Goal: Obtain resource: Obtain resource

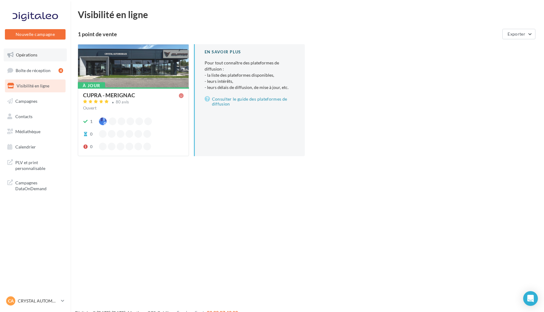
click at [43, 53] on link "Opérations" at bounding box center [35, 54] width 63 height 13
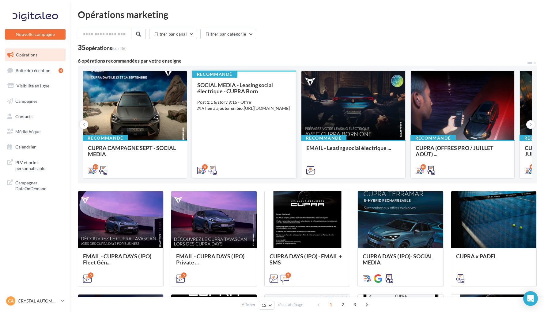
click at [250, 126] on div "SOCIAL MEDIA - Leasing social électrique - CUPRA Born Post 1:1 & story 9:16 - O…" at bounding box center [244, 127] width 94 height 91
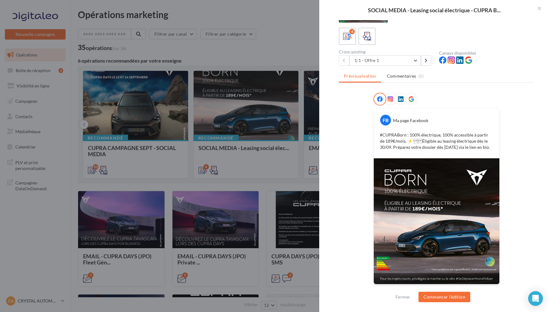
scroll to position [29, 0]
click at [412, 56] on button "1:1 - Offre 1" at bounding box center [385, 60] width 72 height 10
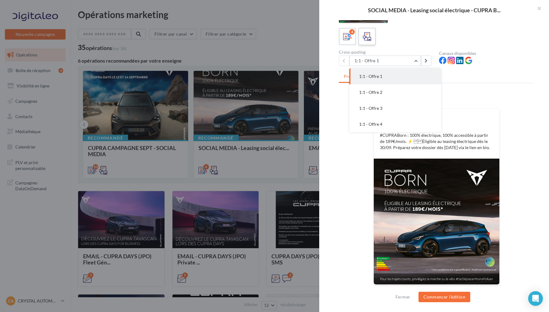
click at [368, 39] on icon at bounding box center [367, 36] width 9 height 9
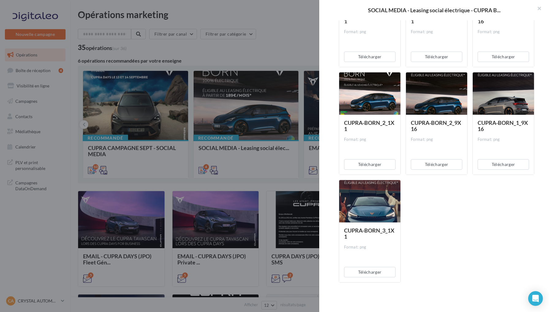
scroll to position [485, 0]
click at [283, 35] on div at bounding box center [274, 156] width 549 height 312
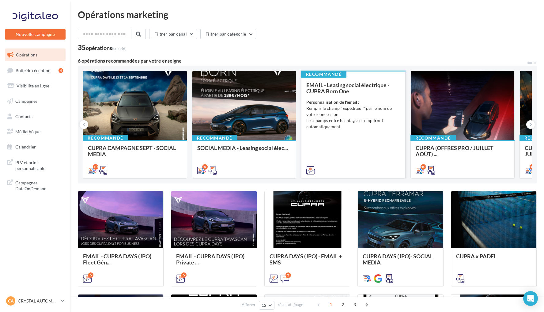
click at [366, 134] on div "EMAIL - Leasing social électrique - CUPRA Born One Personnalisation de l'email …" at bounding box center [353, 127] width 94 height 91
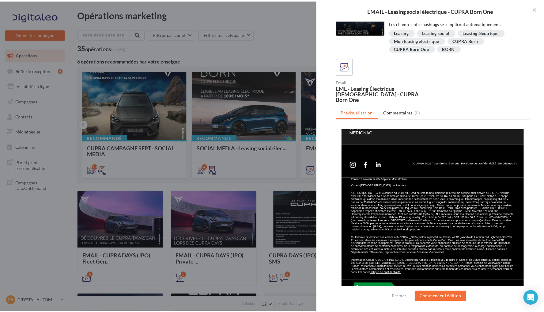
scroll to position [321, 0]
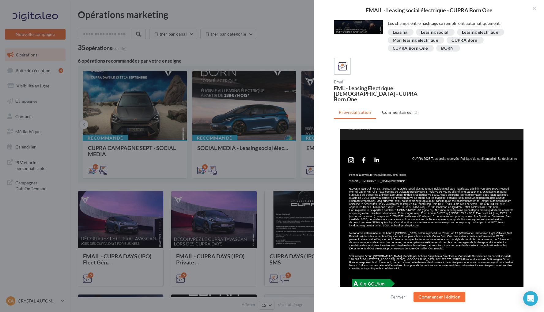
click at [313, 52] on div at bounding box center [272, 156] width 544 height 312
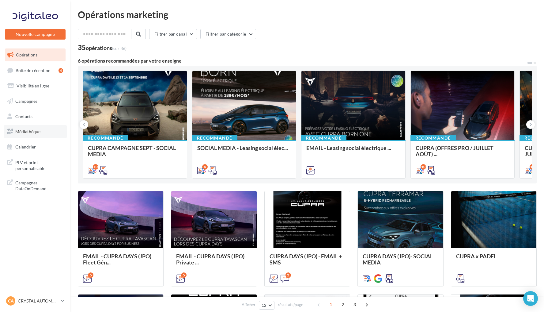
click at [42, 130] on link "Médiathèque" at bounding box center [35, 131] width 63 height 13
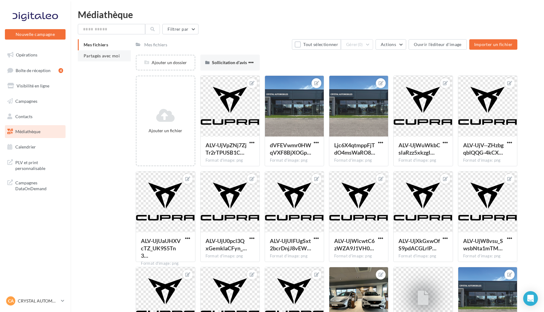
click at [110, 55] on span "Partagés avec moi" at bounding box center [102, 55] width 36 height 5
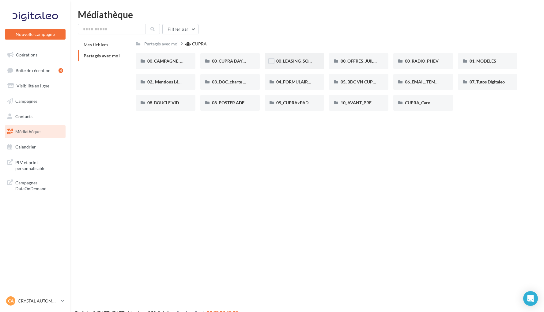
click at [297, 62] on span "00_LEASING_SOCIAL_ÉLECTRIQUE" at bounding box center [310, 60] width 68 height 5
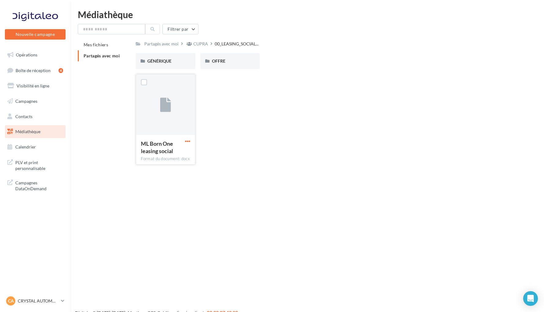
click at [186, 141] on span "button" at bounding box center [187, 141] width 5 height 5
click at [173, 154] on button "Télécharger" at bounding box center [160, 153] width 61 height 16
click at [185, 61] on div "GÉNÉRIQUE" at bounding box center [165, 61] width 59 height 16
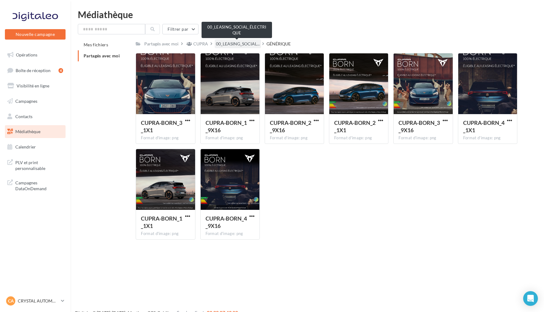
click at [243, 46] on span "00_LEASING_SOCIAL..." at bounding box center [238, 44] width 44 height 6
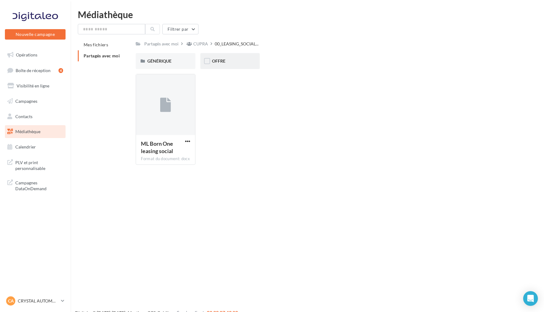
click at [237, 54] on div "OFFRE" at bounding box center [229, 61] width 59 height 16
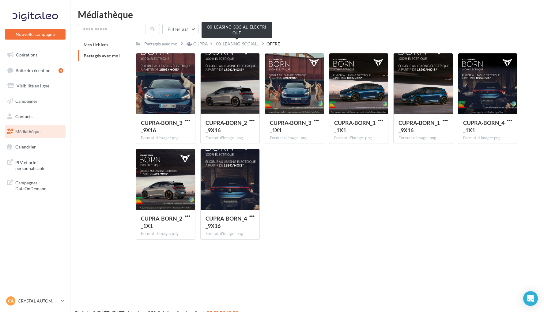
click at [225, 42] on span "00_LEASING_SOCIAL..." at bounding box center [238, 44] width 44 height 6
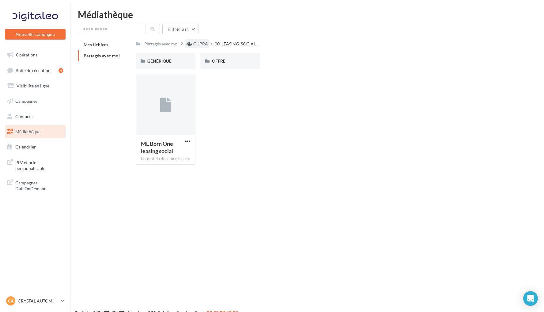
click at [201, 44] on div "CUPRA" at bounding box center [200, 44] width 15 height 6
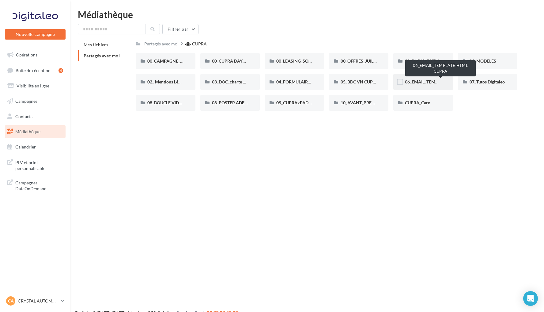
click at [430, 84] on span "06_EMAIL_TEMPLATE HTML CUPRA" at bounding box center [440, 81] width 71 height 5
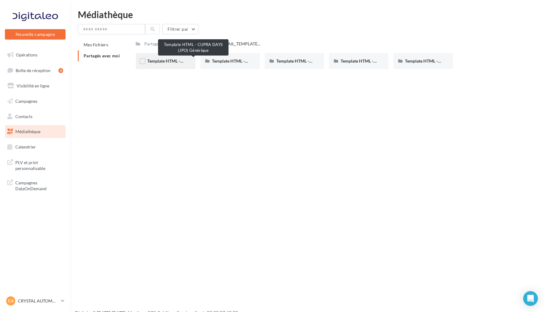
click at [179, 59] on span "Template HTML - CUPRA DAYS (JPO) Générique" at bounding box center [193, 60] width 92 height 5
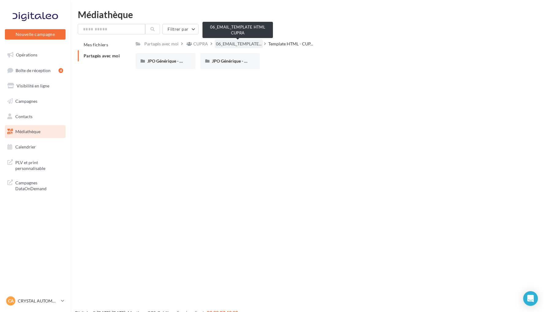
click at [254, 44] on span "06_EMAIL_TEMPLATE..." at bounding box center [239, 44] width 46 height 6
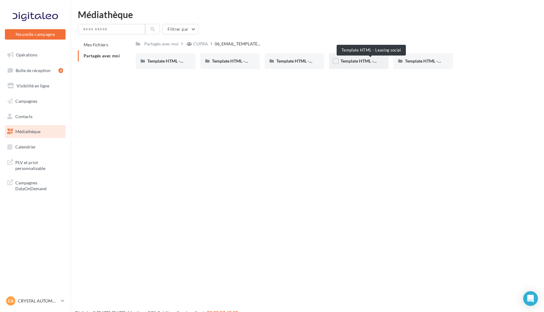
click at [364, 58] on span "Template HTML - Leasing social" at bounding box center [371, 60] width 60 height 5
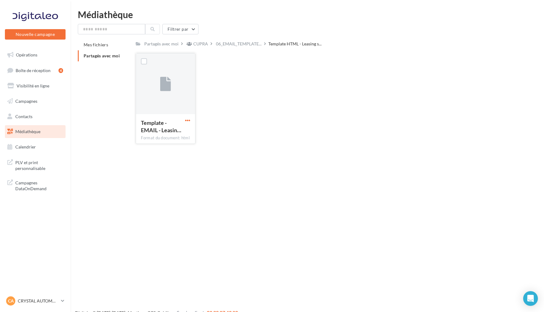
click at [190, 121] on span "button" at bounding box center [187, 120] width 5 height 5
click at [176, 133] on button "Télécharger" at bounding box center [160, 132] width 61 height 16
click at [249, 45] on span "06_EMAIL_TEMPLATE..." at bounding box center [239, 44] width 46 height 6
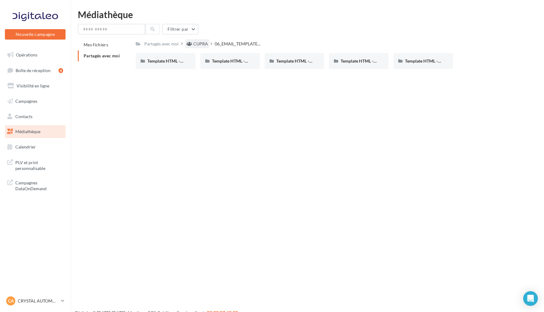
click at [202, 41] on div "CUPRA" at bounding box center [200, 44] width 15 height 6
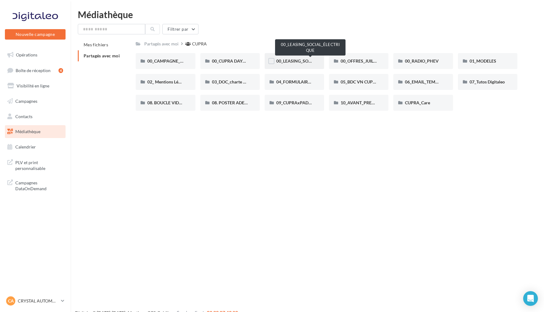
click at [290, 60] on span "00_LEASING_SOCIAL_ÉLECTRIQUE" at bounding box center [310, 60] width 68 height 5
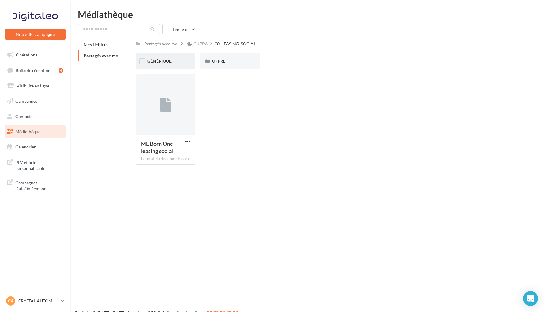
click at [181, 63] on div "GÉNÉRIQUE" at bounding box center [165, 61] width 36 height 6
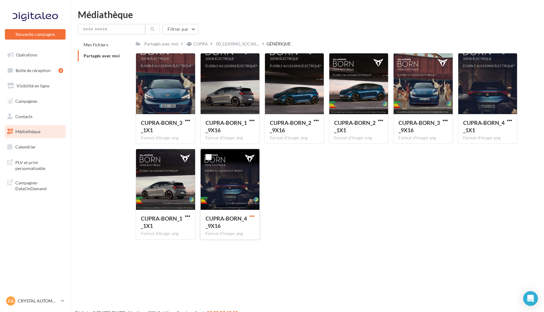
click at [253, 215] on span "button" at bounding box center [251, 215] width 5 height 5
click at [241, 226] on button "Télécharger" at bounding box center [225, 228] width 61 height 16
click at [253, 121] on span "button" at bounding box center [251, 120] width 5 height 5
click at [245, 135] on button "Télécharger" at bounding box center [225, 132] width 61 height 16
click at [446, 121] on span "button" at bounding box center [445, 120] width 5 height 5
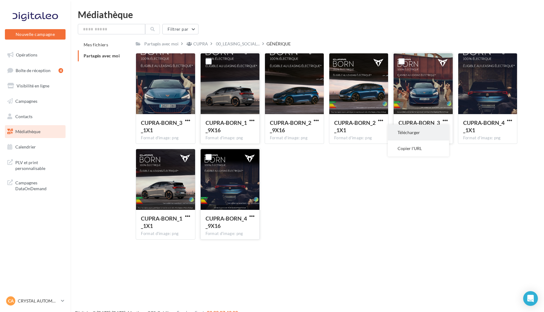
click at [423, 134] on button "Télécharger" at bounding box center [418, 132] width 61 height 16
click at [512, 120] on span "button" at bounding box center [509, 120] width 5 height 5
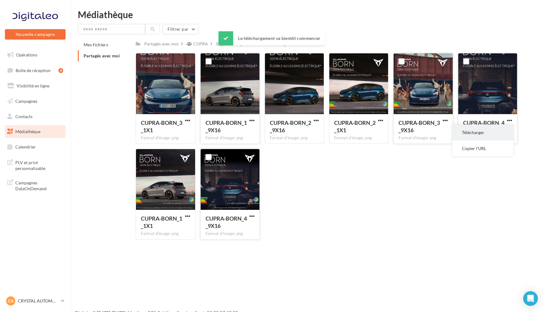
click at [494, 132] on button "Télécharger" at bounding box center [482, 132] width 61 height 16
click at [322, 25] on div "Filtrer par" at bounding box center [307, 29] width 459 height 10
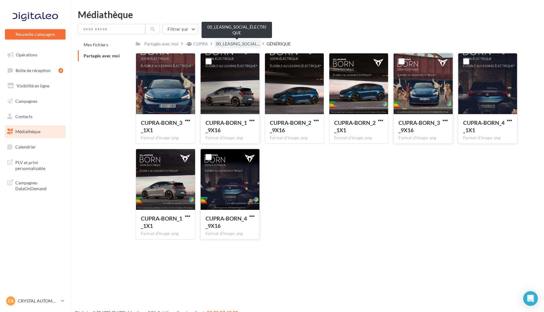
click at [243, 44] on span "00_LEASING_SOCIAL..." at bounding box center [238, 44] width 44 height 6
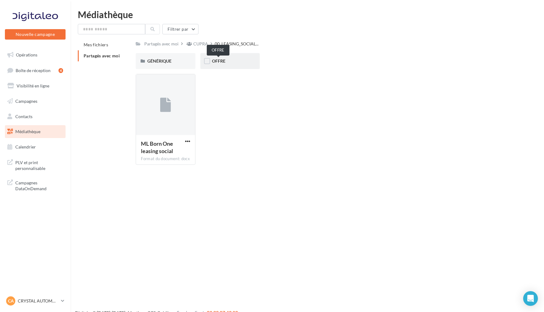
click at [225, 61] on span "OFFRE" at bounding box center [218, 60] width 13 height 5
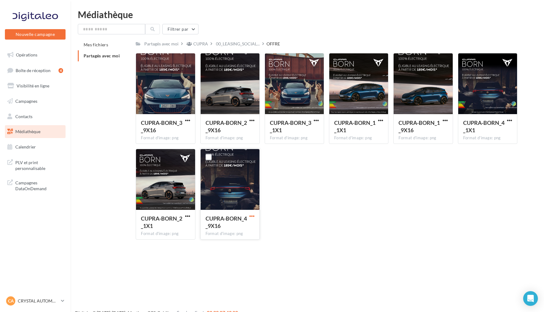
click at [252, 216] on span "button" at bounding box center [251, 215] width 5 height 5
click at [239, 227] on button "Télécharger" at bounding box center [225, 228] width 61 height 16
drag, startPoint x: 244, startPoint y: 45, endPoint x: 79, endPoint y: 52, distance: 164.7
click at [80, 51] on div "Mes fichiers Partagés avec moi Partagés avec moi CUPRA 00_LEASING_SOCIAL... OFF…" at bounding box center [310, 141] width 464 height 205
click at [38, 52] on link "Opérations" at bounding box center [35, 54] width 63 height 13
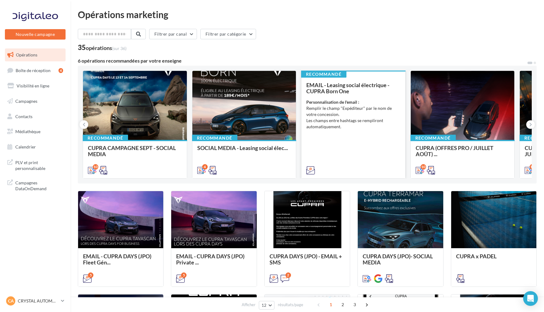
click at [353, 115] on li "Remplir le champ "Expéditeur" par le nom de votre concession." at bounding box center [353, 111] width 94 height 12
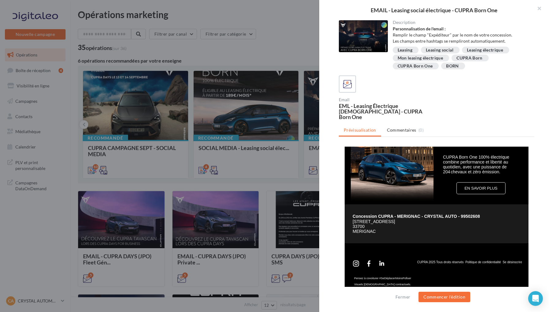
scroll to position [245, 0]
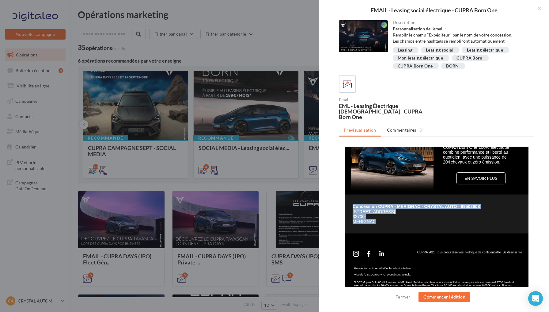
drag, startPoint x: 350, startPoint y: 210, endPoint x: 379, endPoint y: 227, distance: 33.8
click at [379, 223] on div "Concession CUPRA - MERIGNAC - CRYSTAL AUTO - 99502608 5 Avenue le la Grange Noi…" at bounding box center [439, 214] width 173 height 20
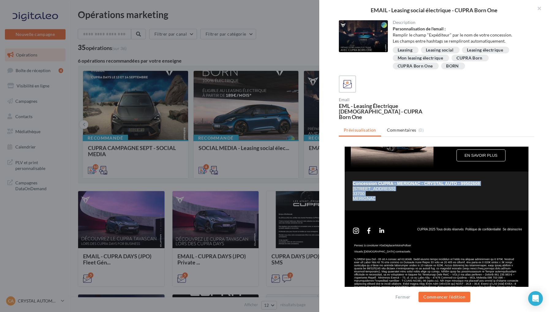
scroll to position [268, 0]
copy div "Concession CUPRA - MERIGNAC - CRYSTAL AUTO - 99502608 5 Avenue le la Grange Noi…"
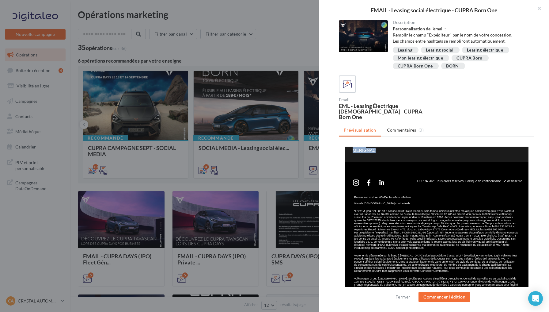
scroll to position [320, 0]
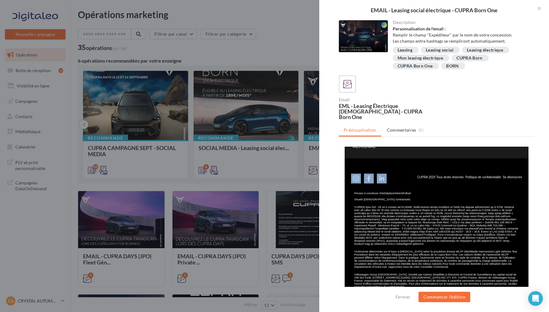
drag, startPoint x: 349, startPoint y: 177, endPoint x: 383, endPoint y: 185, distance: 35.2
click at [383, 185] on td "CUPRA 2025 Tous droits réservés Politique de confidentialité Se désinscrire" at bounding box center [438, 178] width 179 height 19
copy tbody
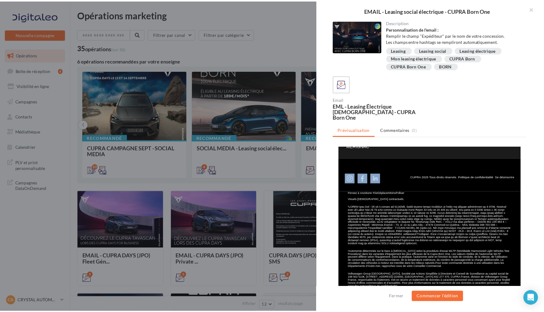
scroll to position [0, 3]
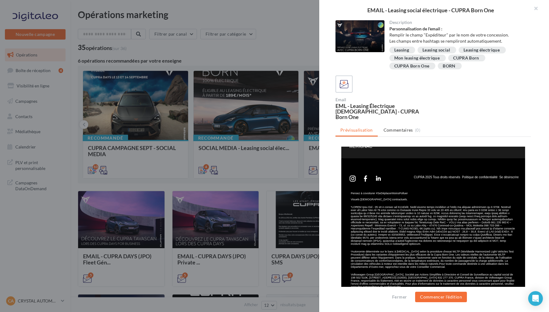
drag, startPoint x: 410, startPoint y: 181, endPoint x: 514, endPoint y: 178, distance: 103.9
click at [514, 178] on td "CUPRA 2025 Tous droits réservés Politique de confidentialité Se désinscrire" at bounding box center [465, 178] width 120 height 19
copy tbody
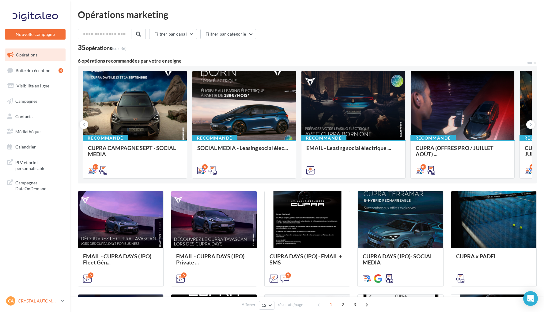
click at [51, 295] on link "CA CRYSTAL AUTOMOBILES cupra_merignac" at bounding box center [35, 301] width 61 height 12
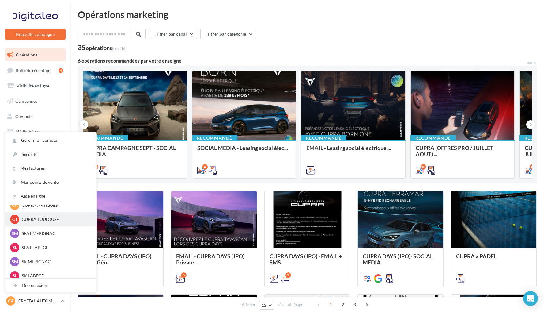
scroll to position [40, 0]
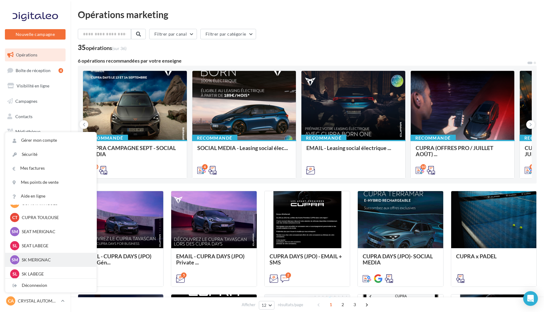
click at [53, 260] on p "SK MERIGNAC" at bounding box center [55, 259] width 67 height 6
